Goal: Information Seeking & Learning: Learn about a topic

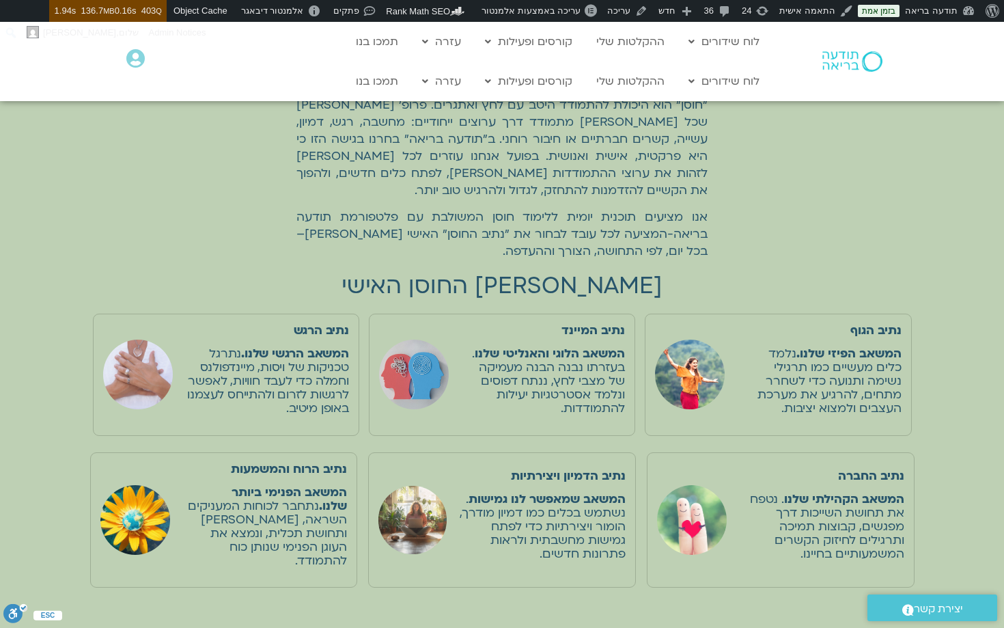
scroll to position [382, 0]
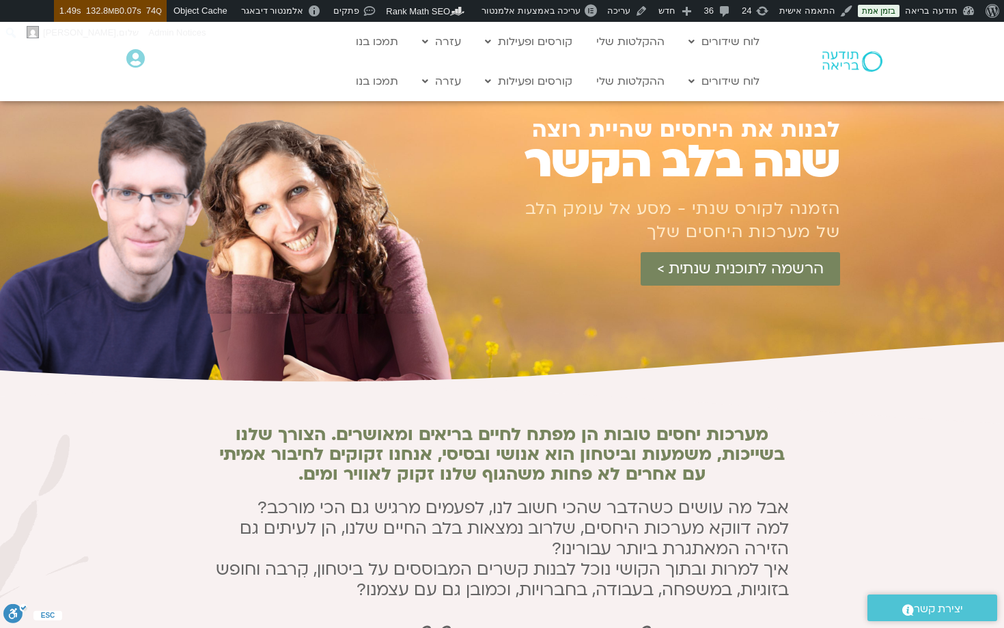
click at [455, 426] on h2 "מערכות יחסים טובות הן מפתח לחיים בריאים ומאושרים. הצורך שלנו בשייכות, משמעות וב…" at bounding box center [502, 454] width 574 height 59
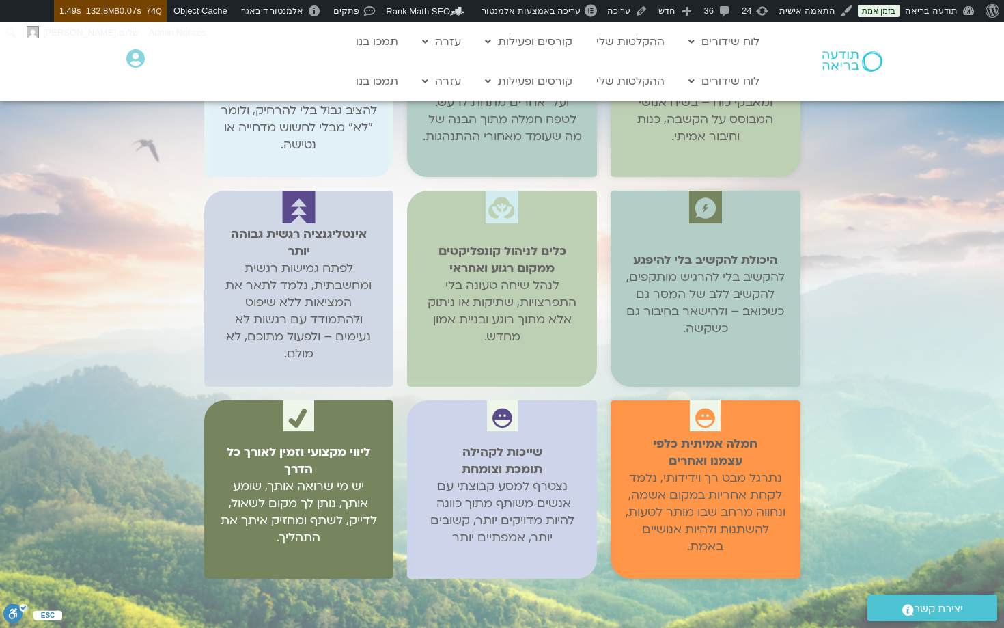
scroll to position [3376, 0]
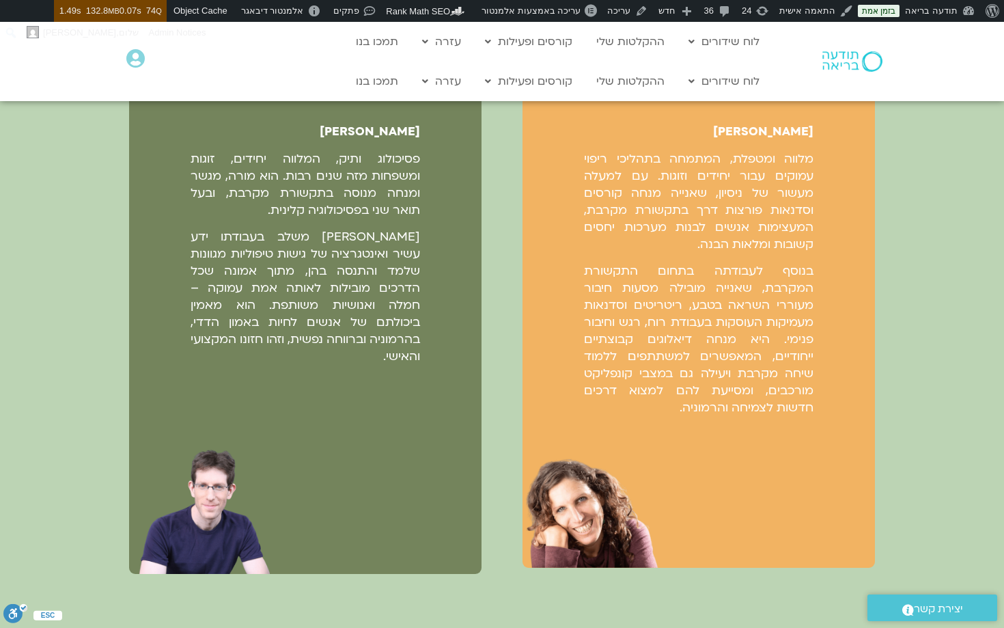
click at [735, 405] on p "בנוסף לעבודתה בתחום התקשורת המקרבת, שאנייה מובילה מסעות חיבור מעוררי השראה בטבע…" at bounding box center [699, 339] width 230 height 154
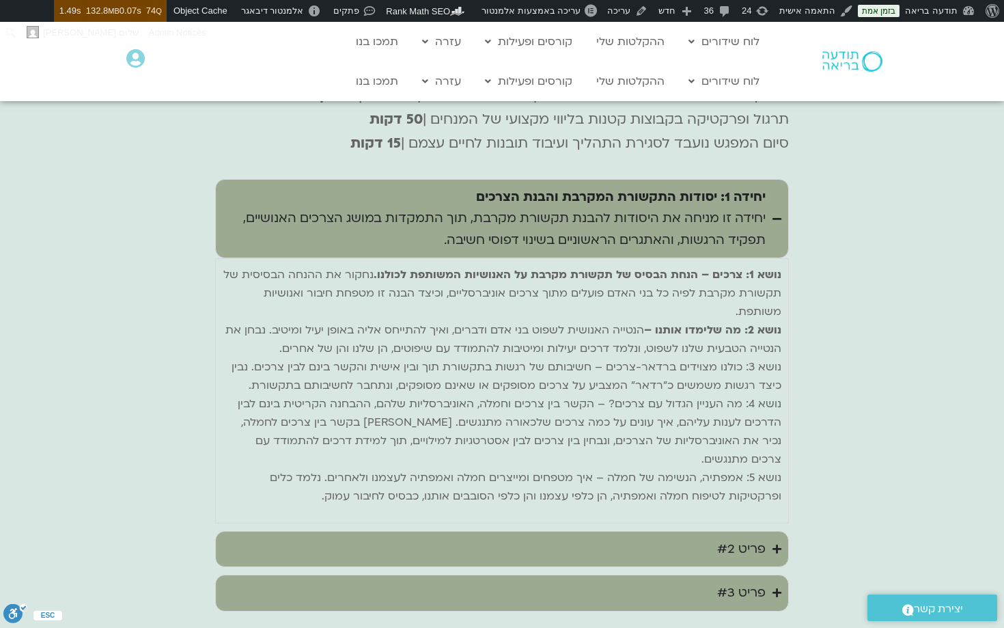
scroll to position [4848, 0]
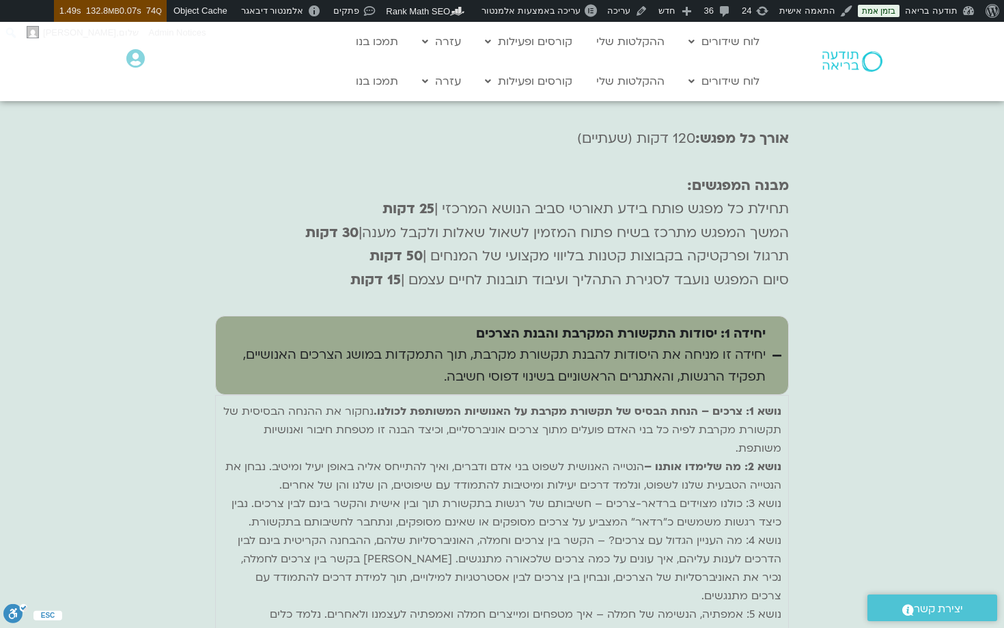
click at [670, 265] on span "תרגול ופרקטיקה בקבוצות קטנות בליווי מקצועי של המנחים |" at bounding box center [606, 256] width 366 height 18
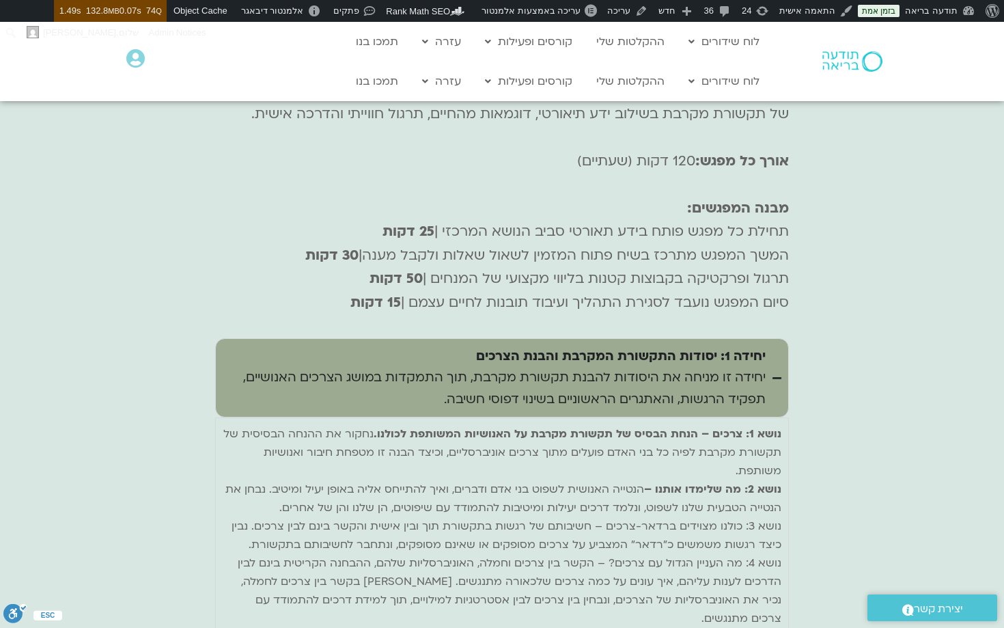
click at [676, 369] on div "יחידה 1: יסודות התקשורת המקרבת והבנת הצרכים יחידה זו מניחה את היסודות להבנת תקש…" at bounding box center [494, 378] width 543 height 65
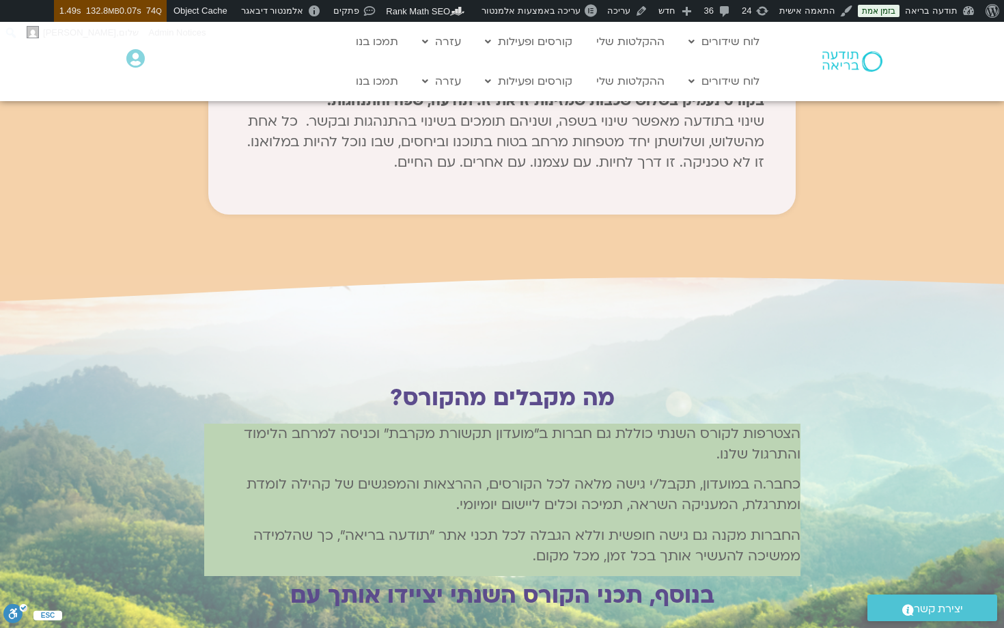
scroll to position [1960, 0]
